Goal: Transaction & Acquisition: Purchase product/service

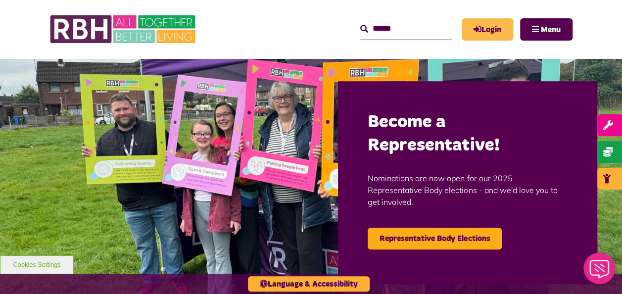
click at [485, 36] on link "Login" at bounding box center [487, 29] width 51 height 22
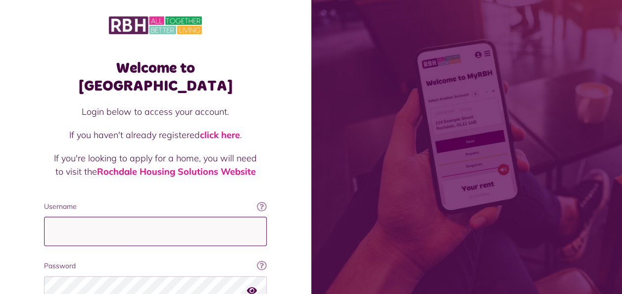
click at [145, 217] on input "Username" at bounding box center [155, 231] width 223 height 29
type input "**********"
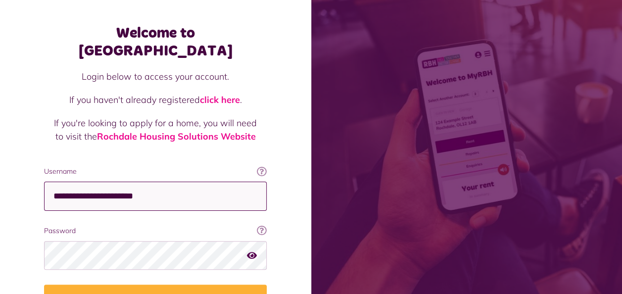
scroll to position [50, 0]
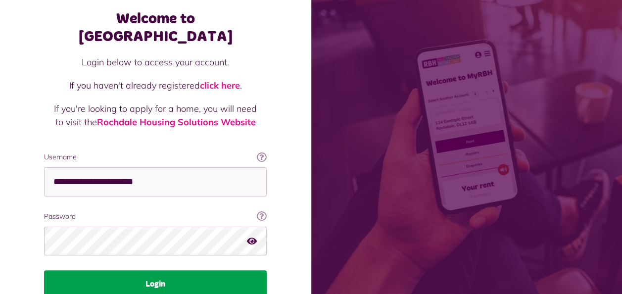
click at [136, 273] on button "Login" at bounding box center [155, 284] width 223 height 28
click at [156, 270] on button "Login" at bounding box center [155, 284] width 223 height 28
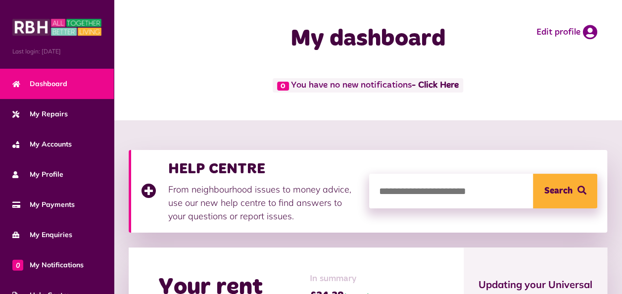
scroll to position [149, 0]
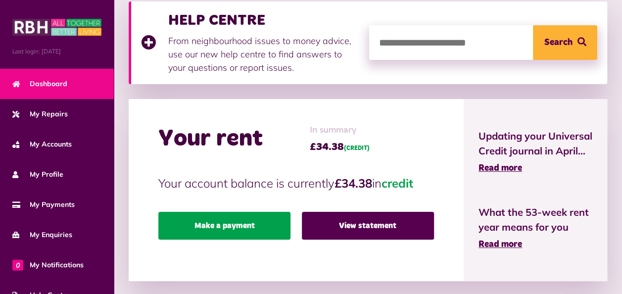
click at [252, 223] on link "Make a payment" at bounding box center [224, 226] width 132 height 28
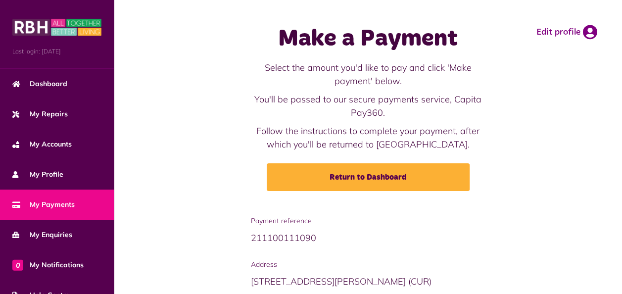
scroll to position [99, 0]
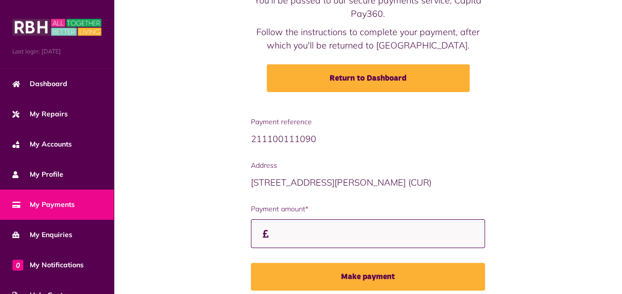
click at [277, 229] on input "Payment amount*" at bounding box center [368, 233] width 235 height 29
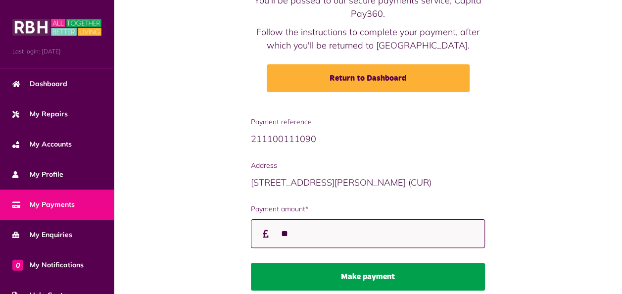
type input "**"
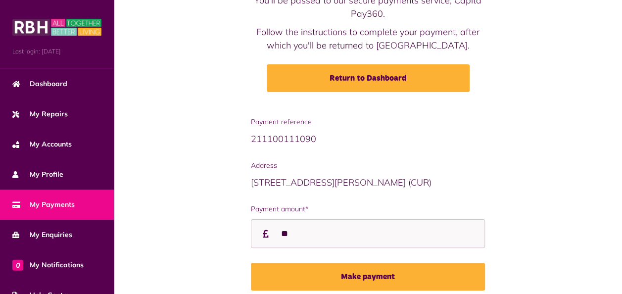
click at [378, 281] on button "Make payment" at bounding box center [368, 277] width 235 height 28
